Goal: Task Accomplishment & Management: Manage account settings

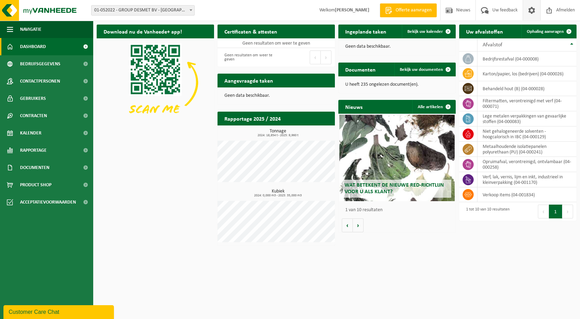
click at [524, 9] on span at bounding box center [531, 10] width 10 height 20
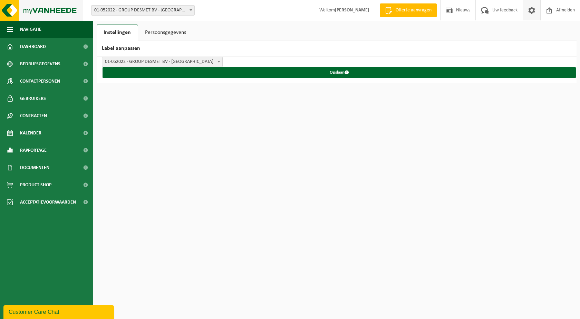
click at [23, 10] on img at bounding box center [41, 10] width 83 height 21
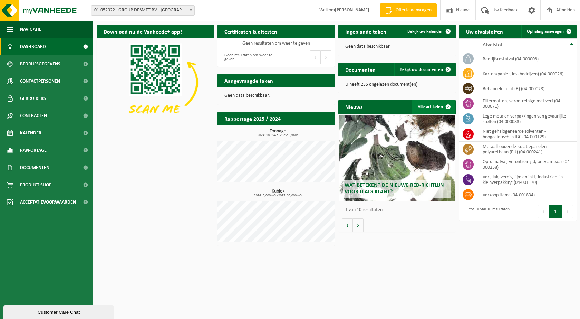
click at [420, 106] on link "Alle artikelen" at bounding box center [433, 107] width 43 height 14
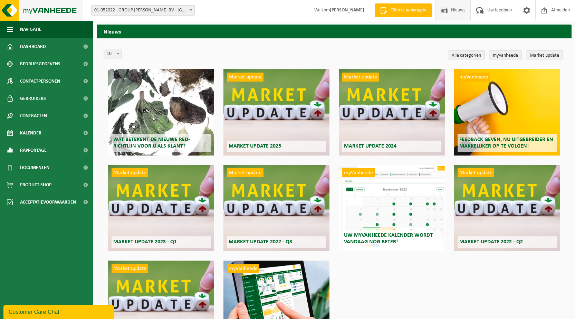
click at [17, 6] on img at bounding box center [41, 10] width 83 height 21
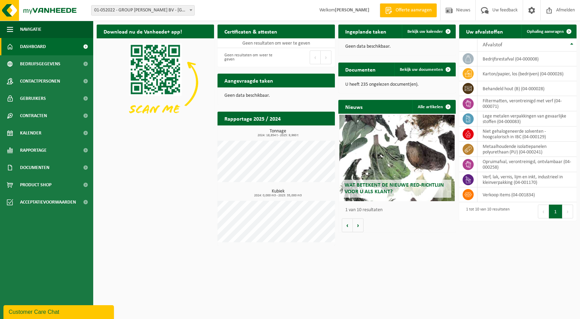
click at [154, 81] on img at bounding box center [155, 82] width 117 height 88
click at [554, 9] on span "Afmelden" at bounding box center [565, 10] width 22 height 20
click at [558, 12] on span "Afmelden" at bounding box center [565, 10] width 22 height 20
